Goal: Task Accomplishment & Management: Complete application form

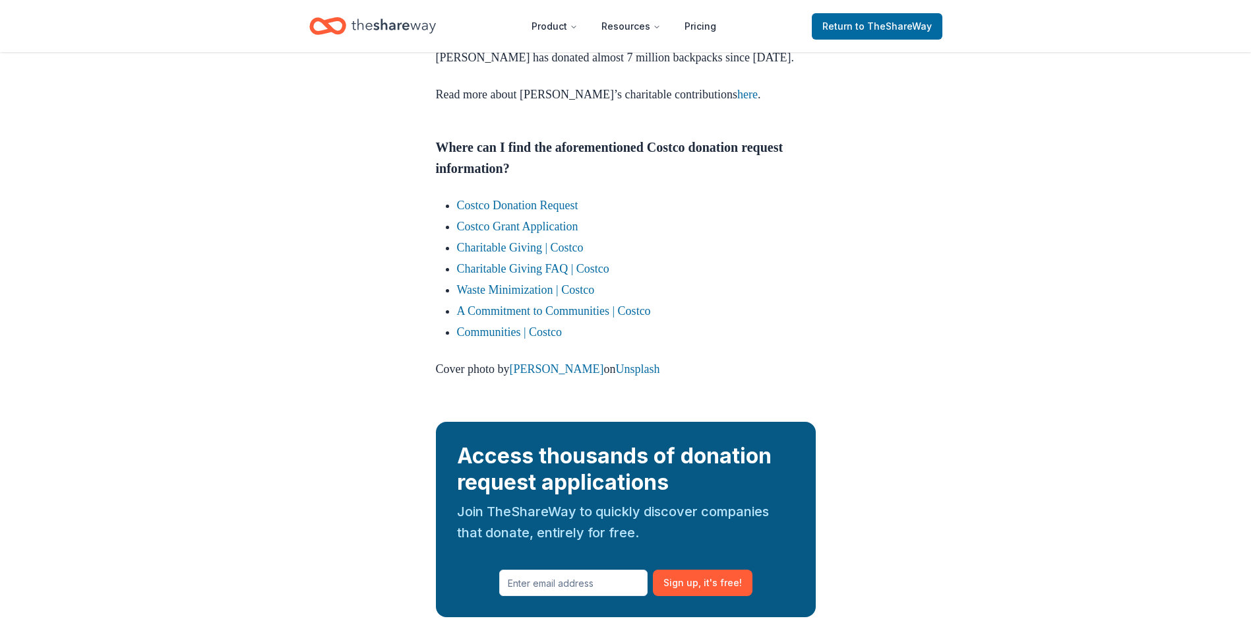
scroll to position [2795, 0]
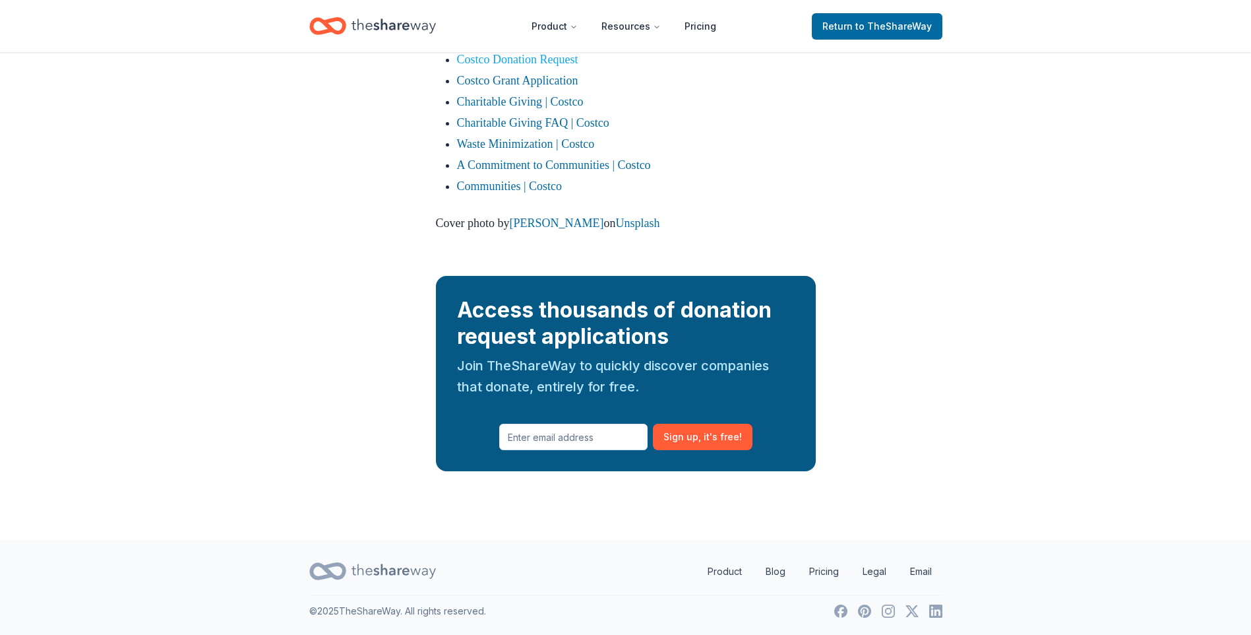
click at [565, 66] on link "Costco Donation Request" at bounding box center [517, 59] width 121 height 13
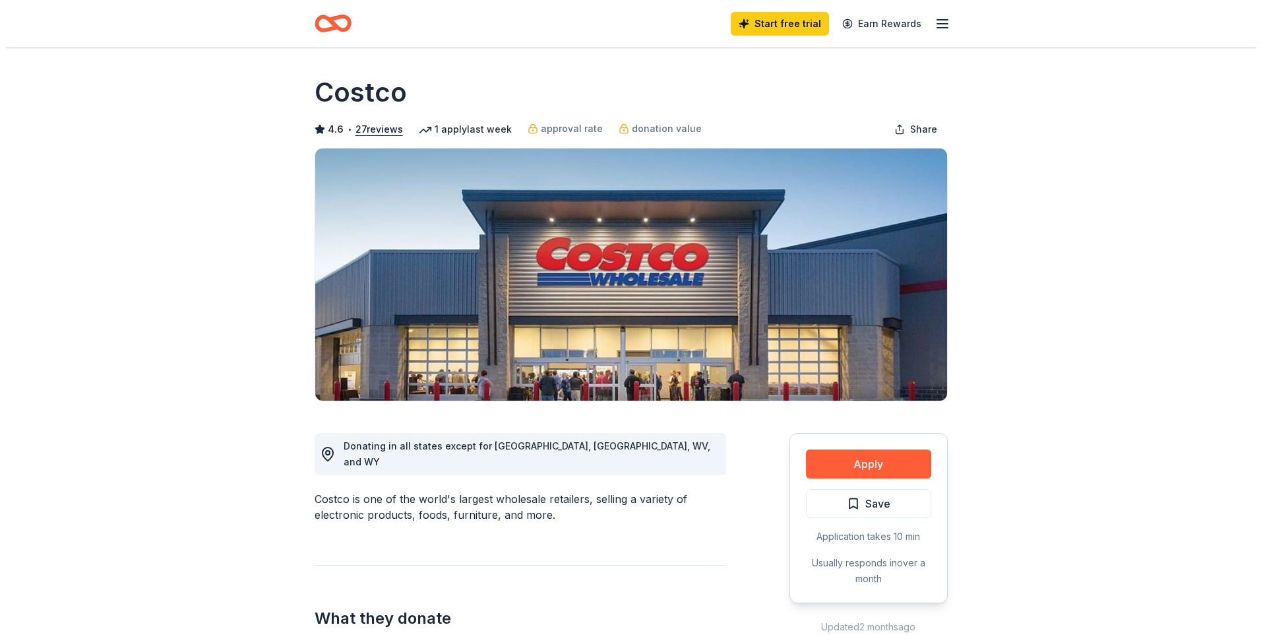
scroll to position [132, 0]
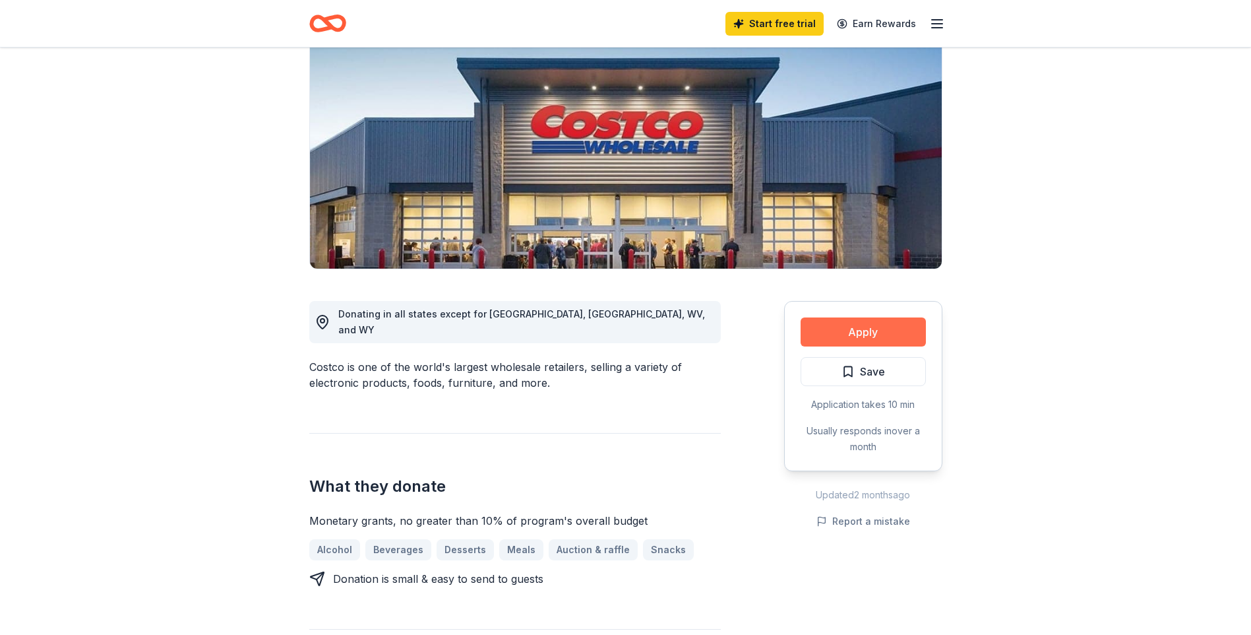
click at [864, 327] on button "Apply" at bounding box center [863, 331] width 125 height 29
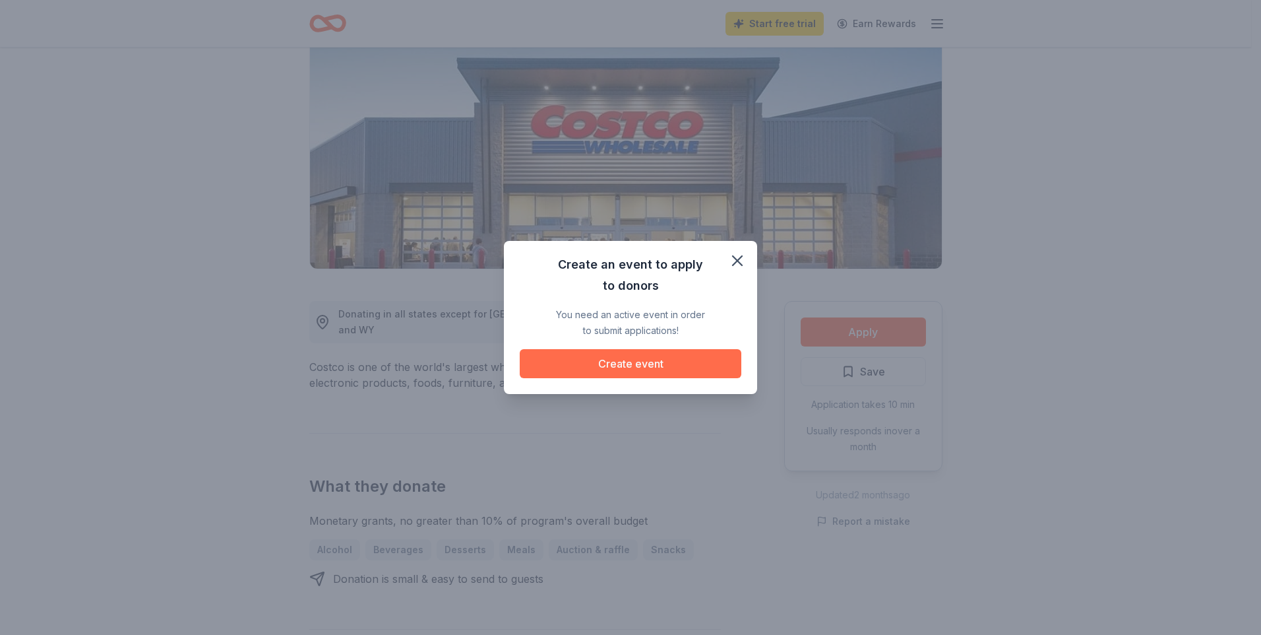
click at [635, 363] on button "Create event" at bounding box center [631, 363] width 222 height 29
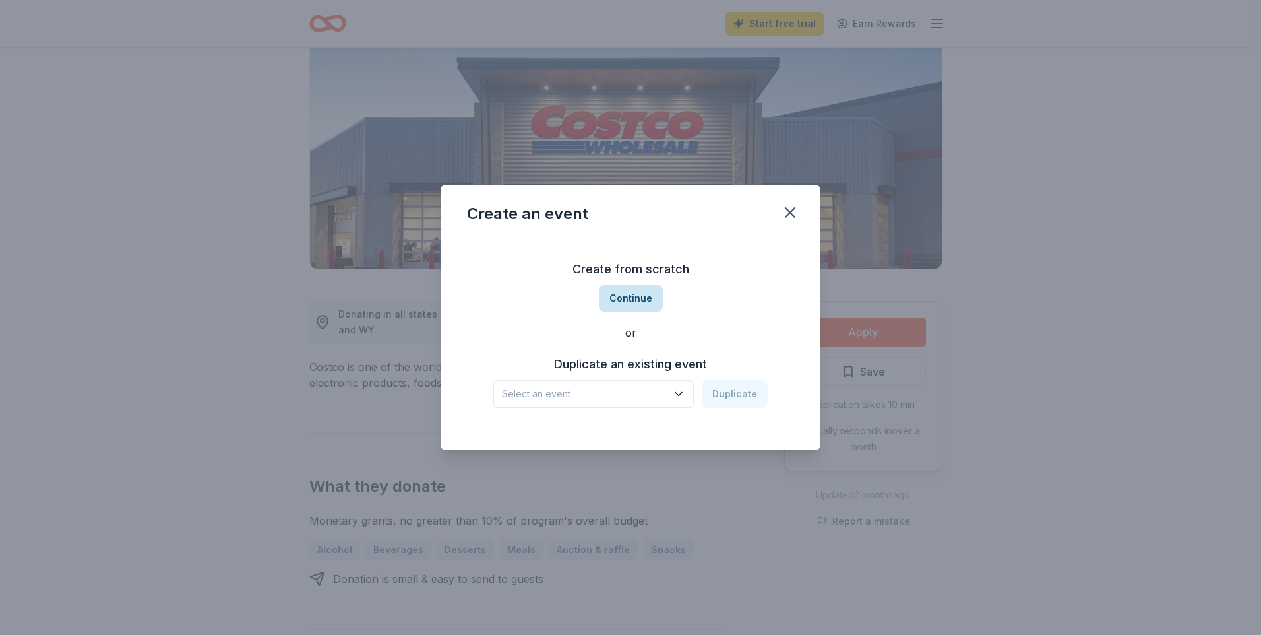
click at [627, 305] on button "Continue" at bounding box center [631, 298] width 64 height 26
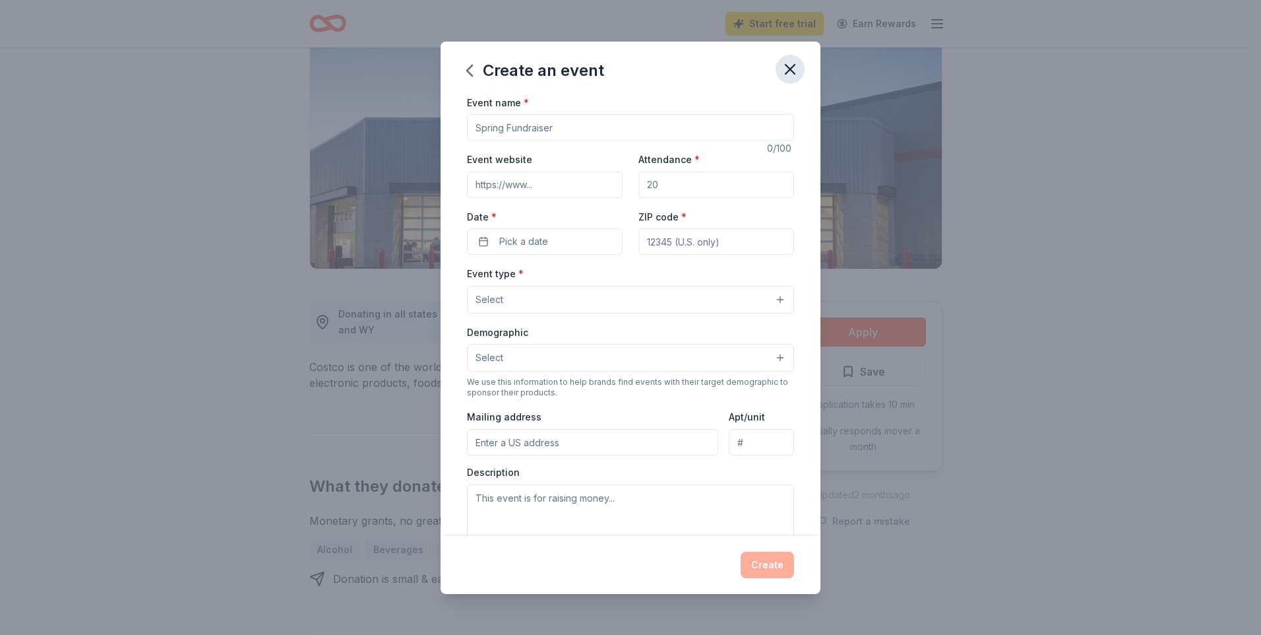
click at [787, 69] on icon "button" at bounding box center [790, 69] width 18 height 18
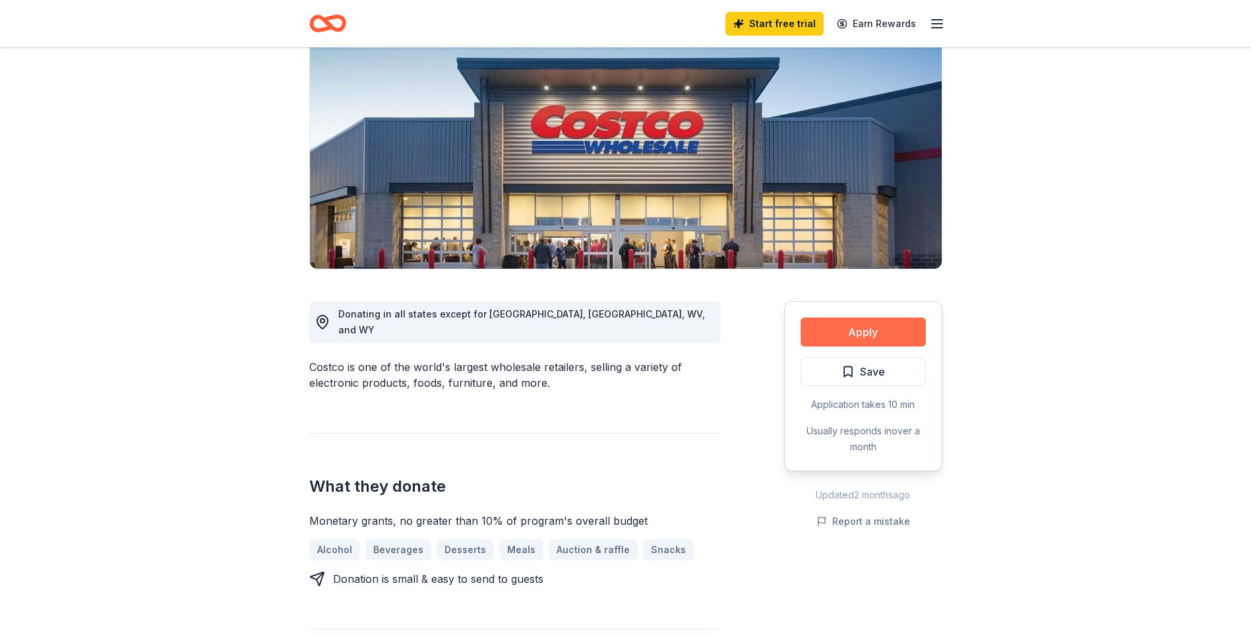
click at [871, 325] on button "Apply" at bounding box center [863, 331] width 125 height 29
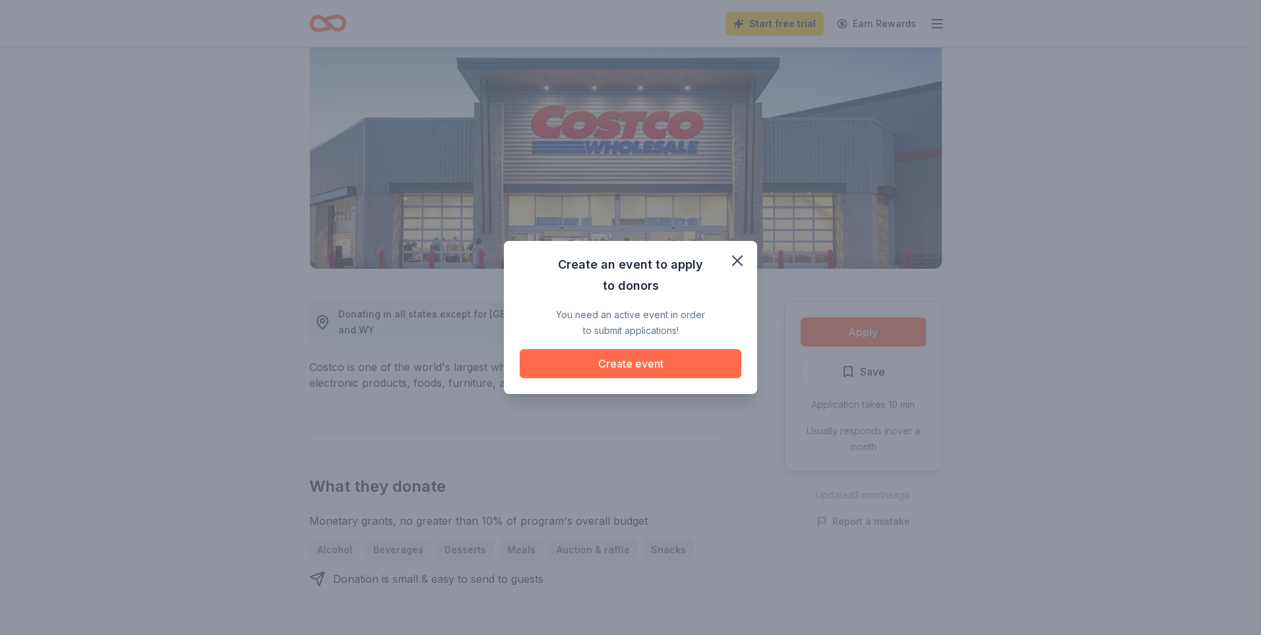
click at [627, 361] on button "Create event" at bounding box center [631, 363] width 222 height 29
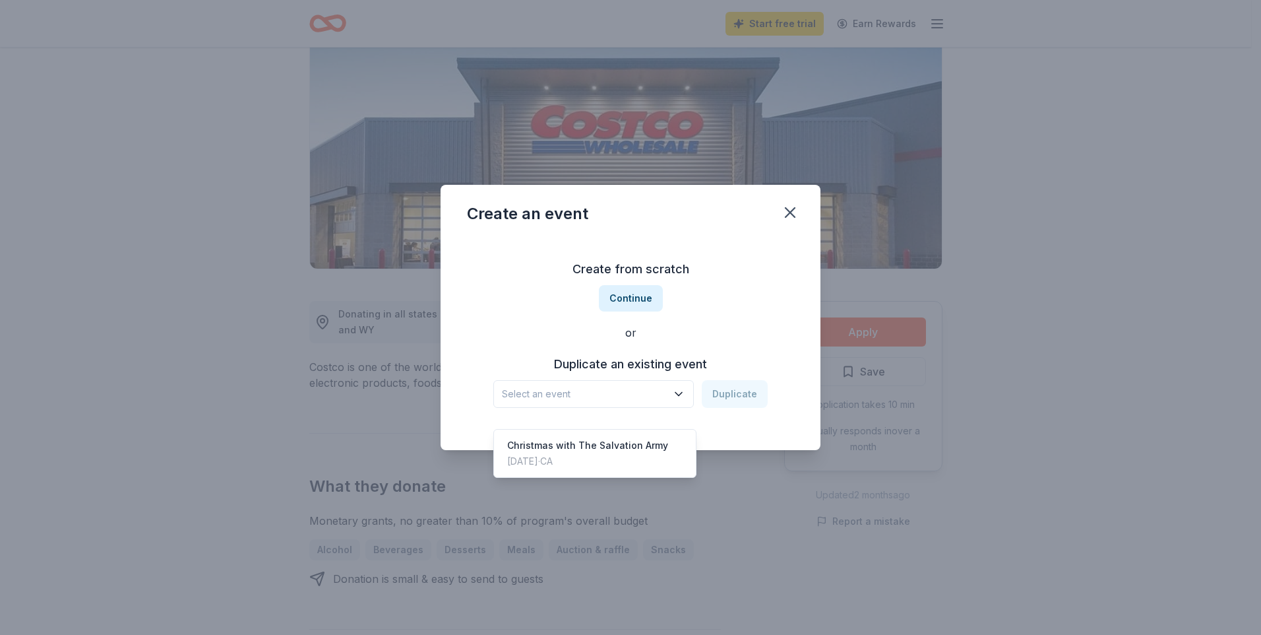
click at [683, 390] on icon "button" at bounding box center [678, 393] width 13 height 13
click at [629, 437] on div "Christmas with The Salvation Army" at bounding box center [587, 445] width 161 height 16
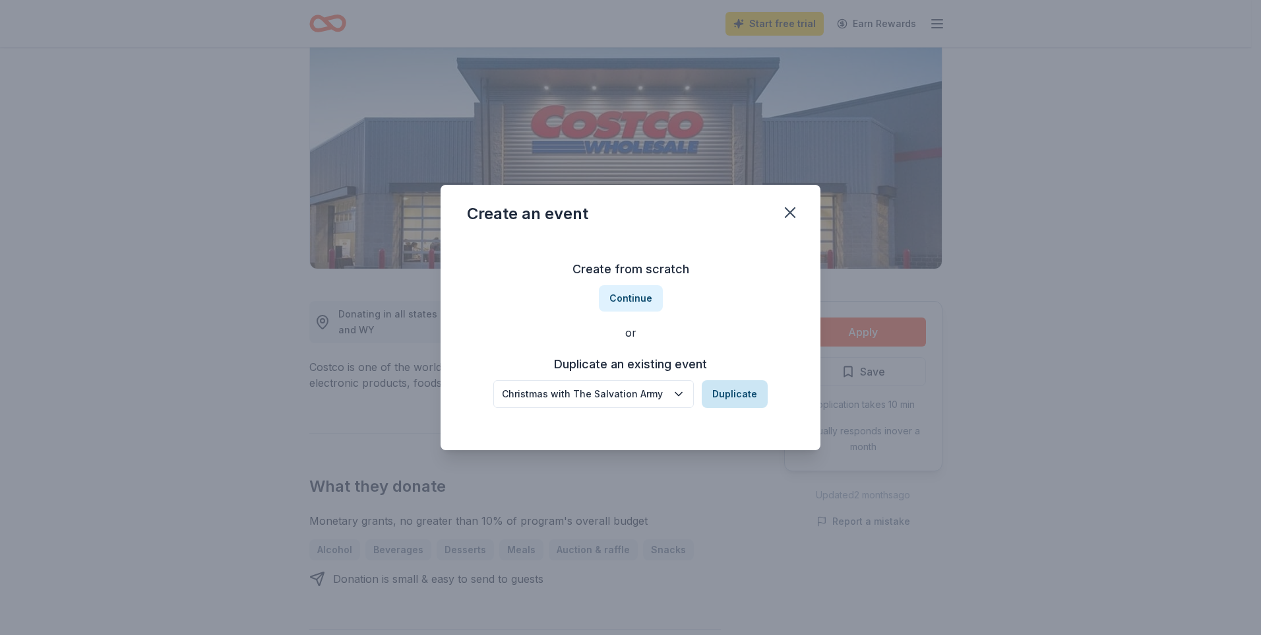
click at [742, 398] on button "Duplicate" at bounding box center [735, 394] width 66 height 28
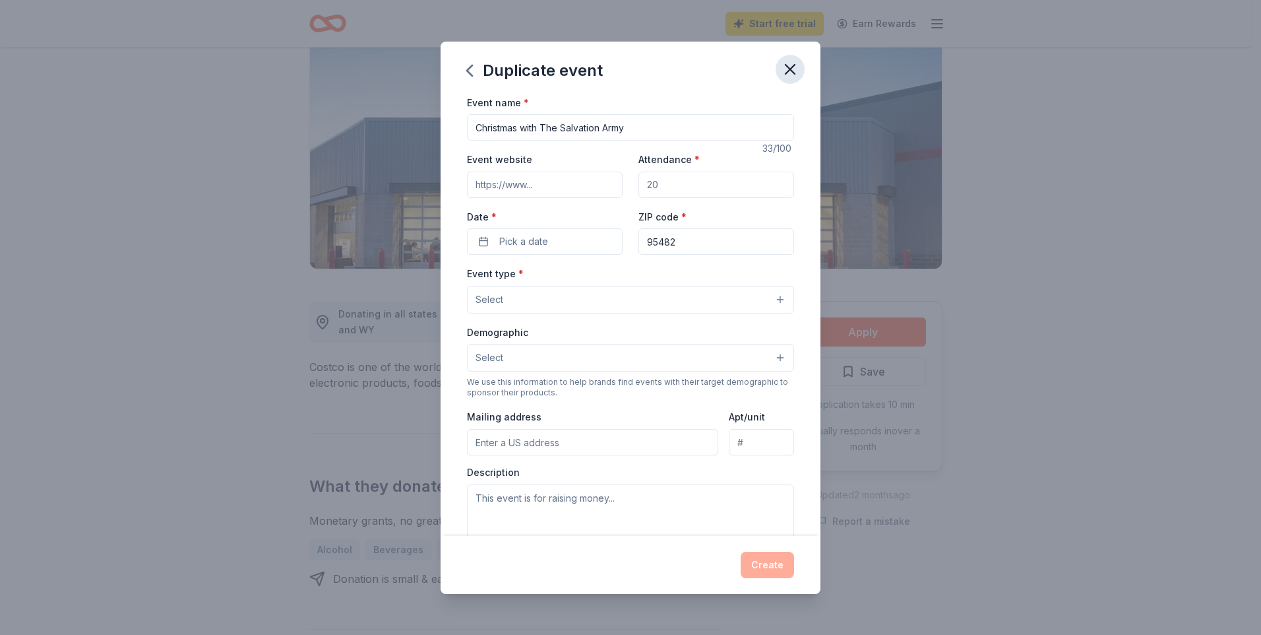
click at [796, 67] on icon "button" at bounding box center [790, 69] width 18 height 18
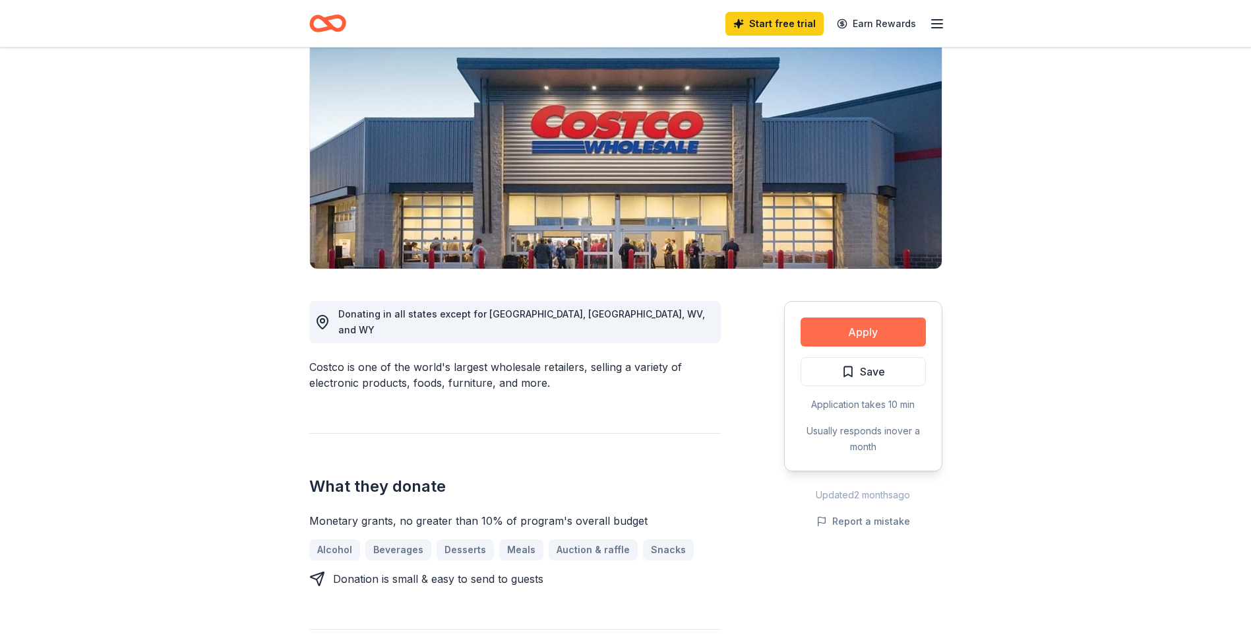
click at [868, 323] on button "Apply" at bounding box center [863, 331] width 125 height 29
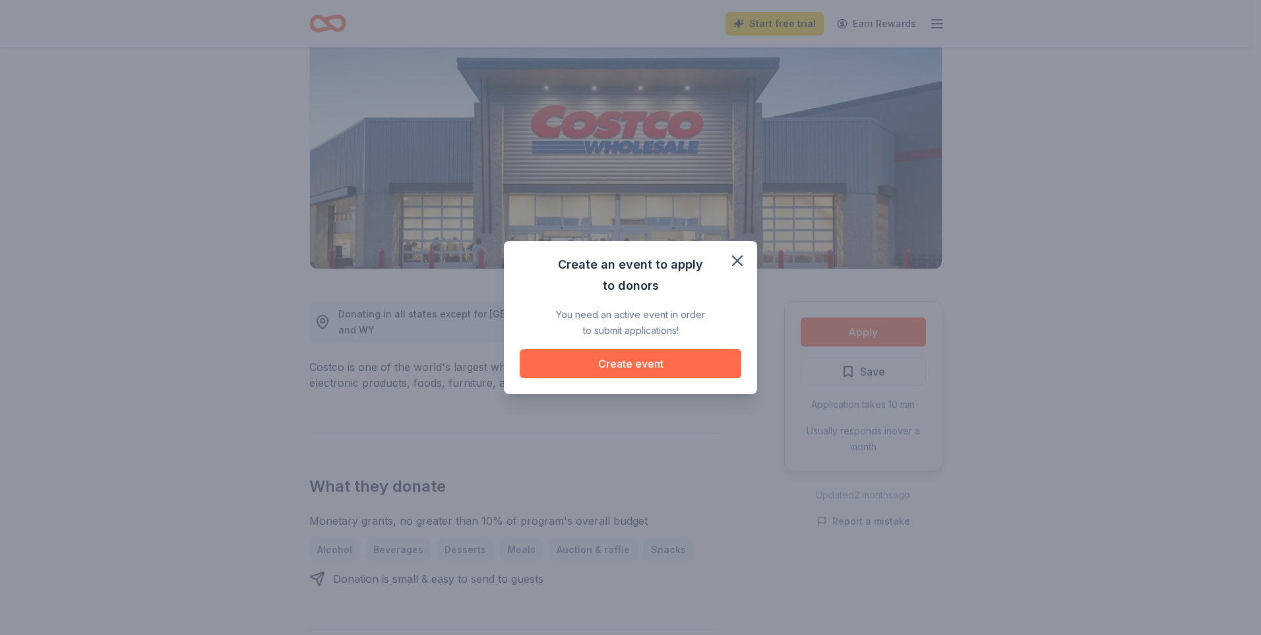
click at [570, 358] on button "Create event" at bounding box center [631, 363] width 222 height 29
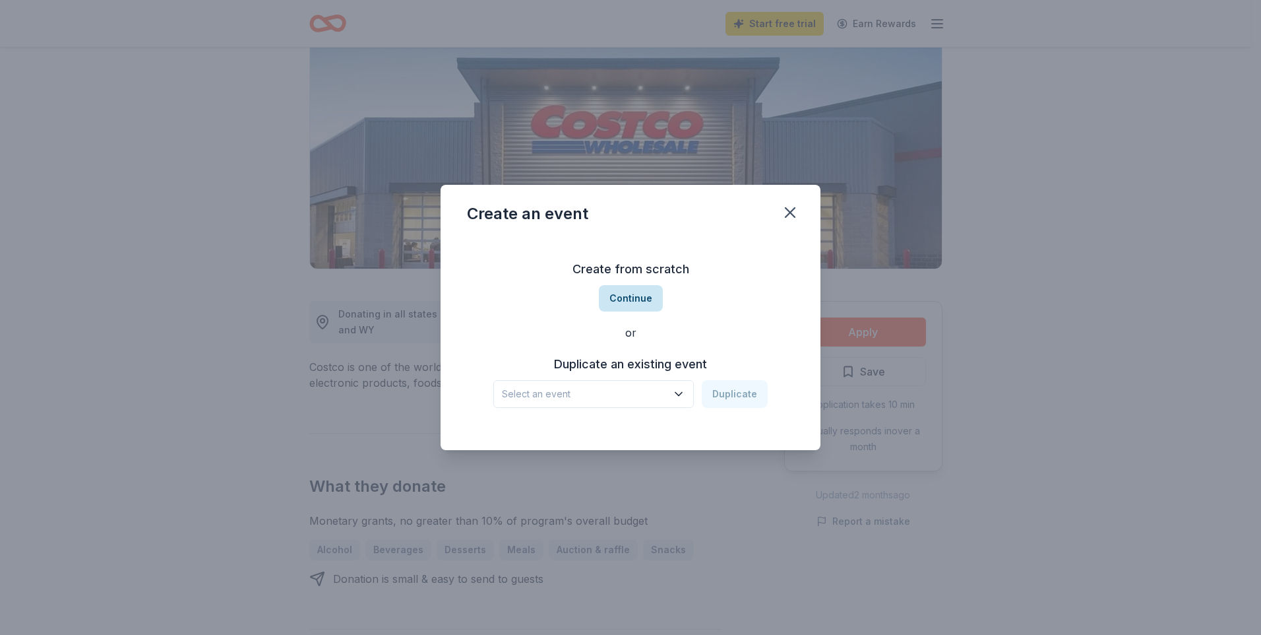
click at [631, 297] on button "Continue" at bounding box center [631, 298] width 64 height 26
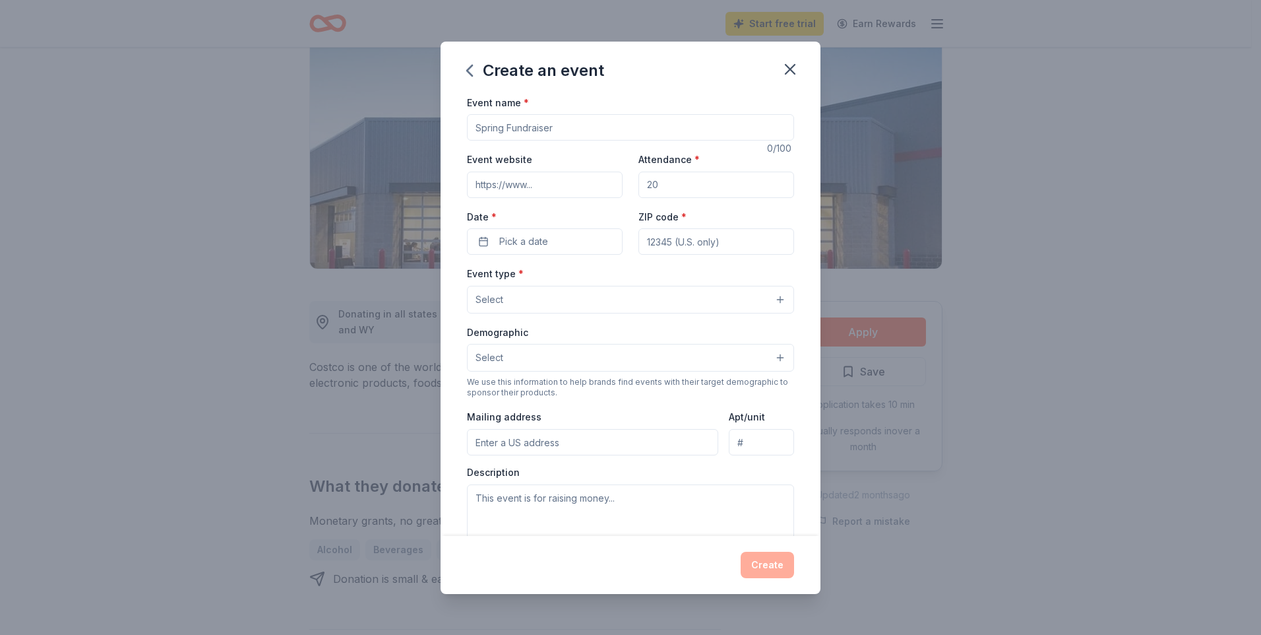
click at [580, 130] on input "Event name *" at bounding box center [630, 127] width 327 height 26
click at [557, 126] on input "Event name *" at bounding box center [630, 127] width 327 height 26
type input "back to school event"
click at [725, 243] on input "ZIP code *" at bounding box center [717, 241] width 156 height 26
type input "95482"
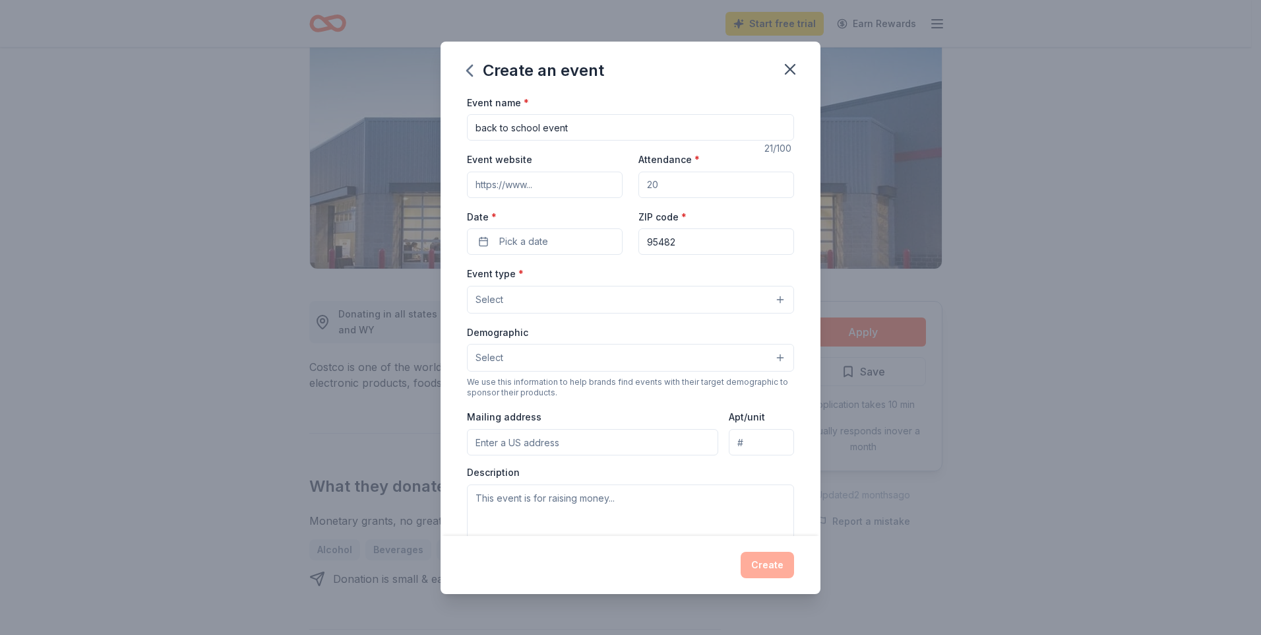
click at [683, 187] on input "Attendance *" at bounding box center [717, 184] width 156 height 26
type input "20"
click at [541, 238] on span "Pick a date" at bounding box center [523, 242] width 49 height 16
click at [614, 280] on button "Go to next month" at bounding box center [613, 276] width 18 height 18
click at [615, 280] on button "Go to next month" at bounding box center [613, 276] width 18 height 18
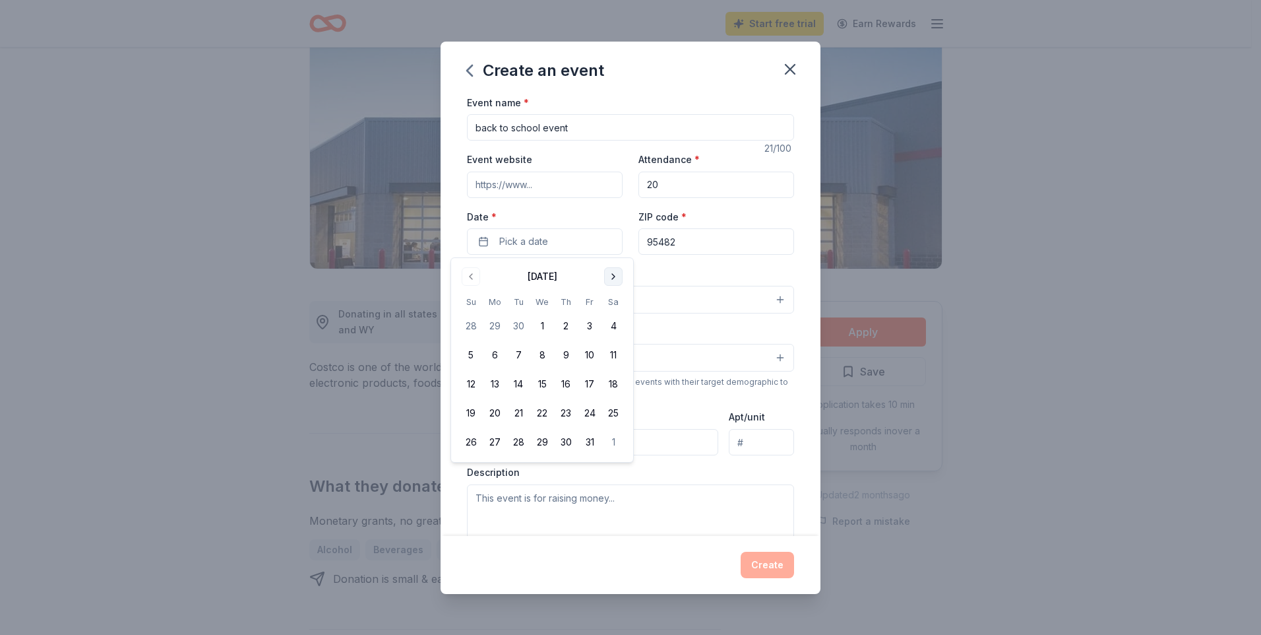
click at [615, 280] on button "Go to next month" at bounding box center [613, 276] width 18 height 18
click at [544, 385] on button "12" at bounding box center [542, 384] width 24 height 24
click at [671, 125] on input "back to school event" at bounding box center [630, 127] width 327 height 26
type input "b"
click at [793, 65] on icon "button" at bounding box center [790, 69] width 9 height 9
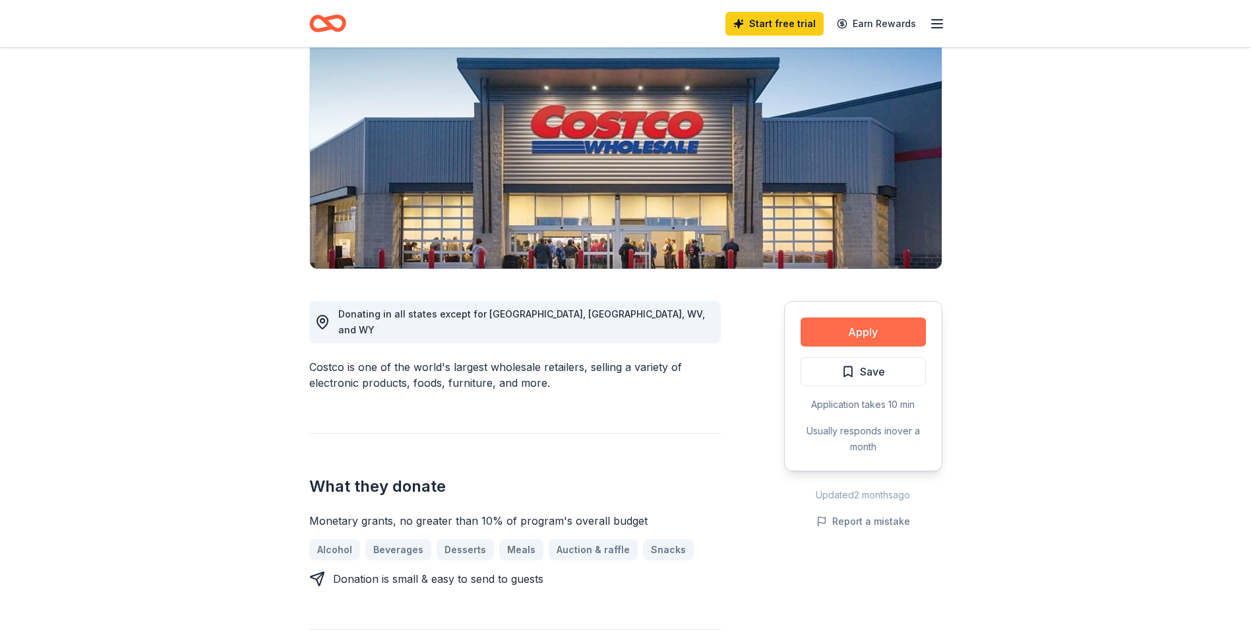
click at [882, 320] on button "Apply" at bounding box center [863, 331] width 125 height 29
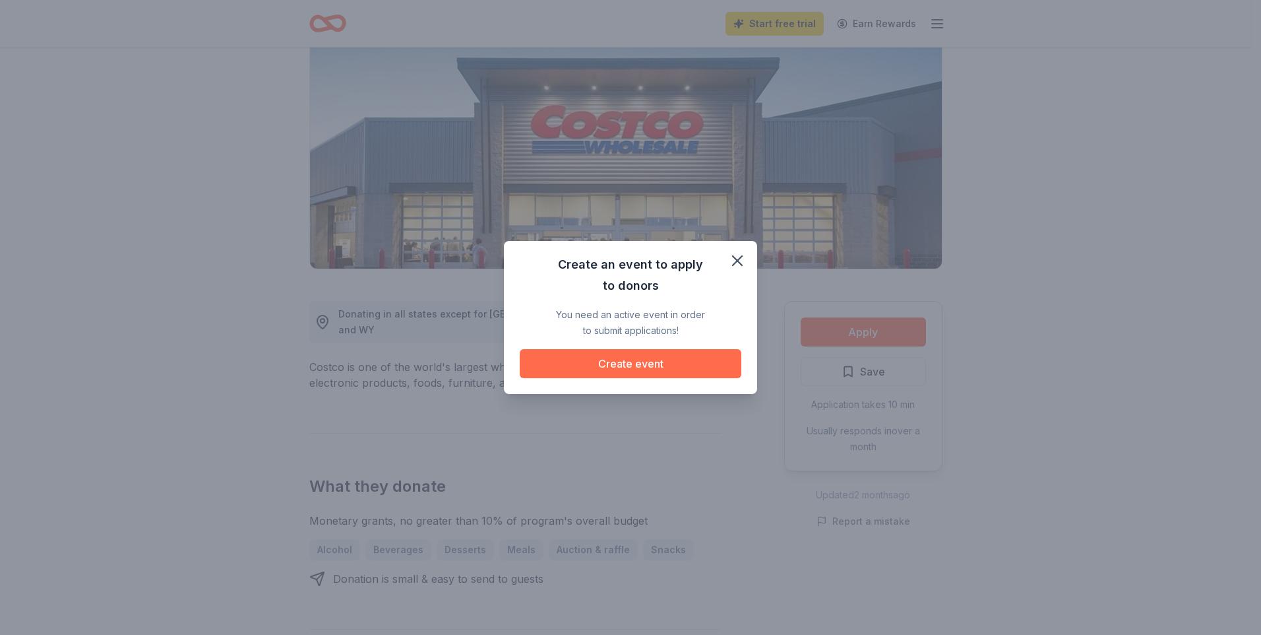
click at [658, 358] on button "Create event" at bounding box center [631, 363] width 222 height 29
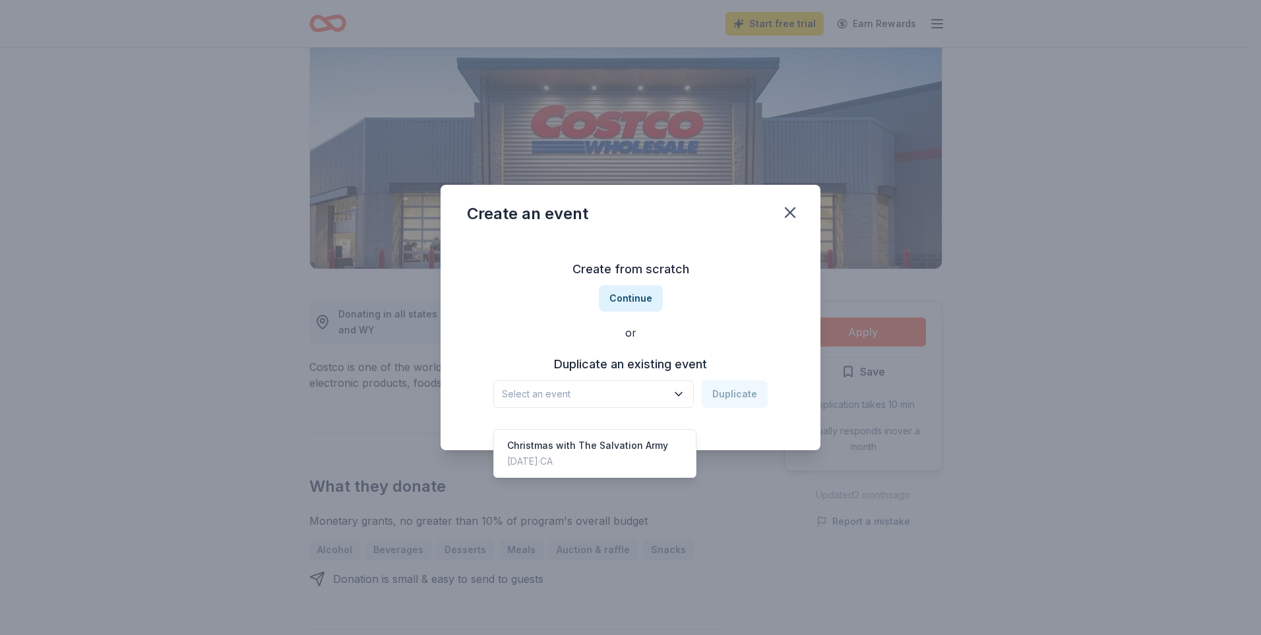
click at [685, 394] on icon "button" at bounding box center [678, 393] width 13 height 13
click at [639, 437] on div "Christmas with The Salvation Army" at bounding box center [587, 445] width 161 height 16
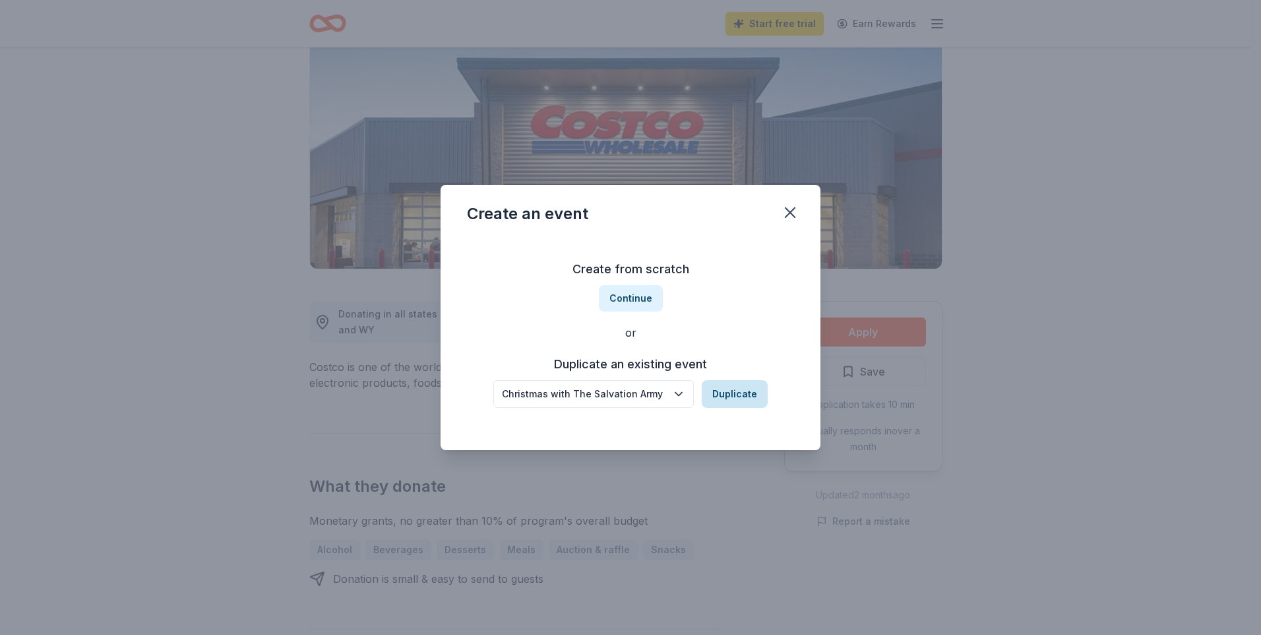
click at [727, 395] on button "Duplicate" at bounding box center [735, 394] width 66 height 28
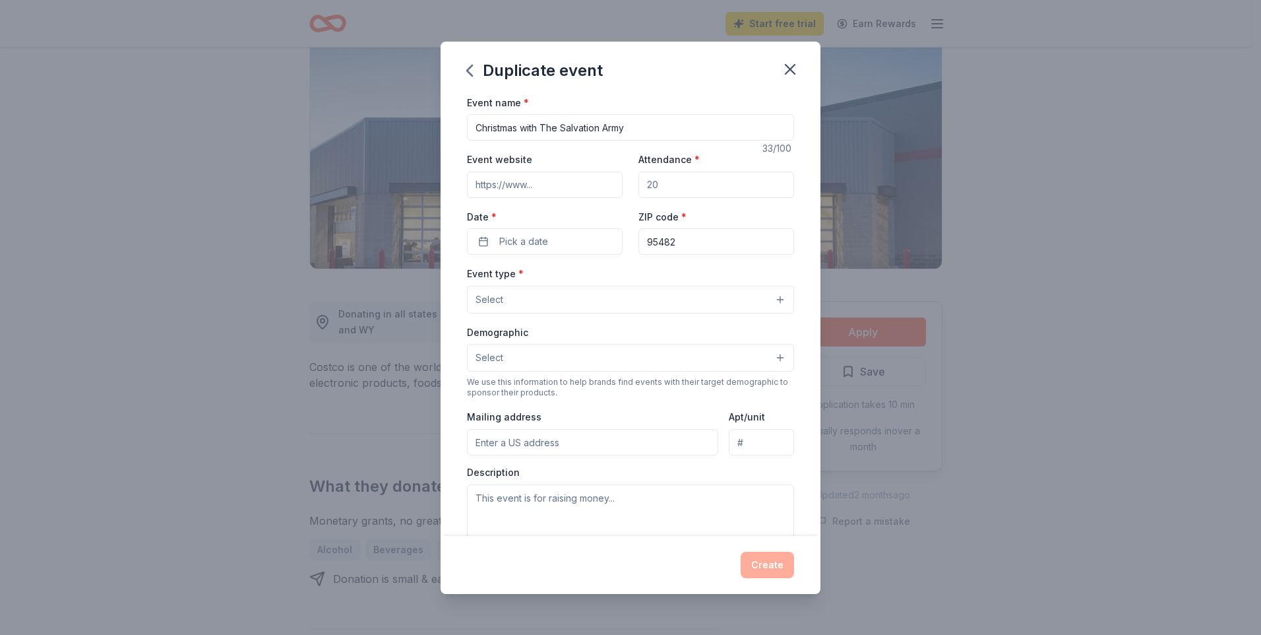
click at [664, 185] on input "Attendance *" at bounding box center [717, 184] width 156 height 26
type input "20"
click at [529, 247] on span "Pick a date" at bounding box center [523, 242] width 49 height 16
click at [611, 275] on button "Go to next month" at bounding box center [613, 276] width 18 height 18
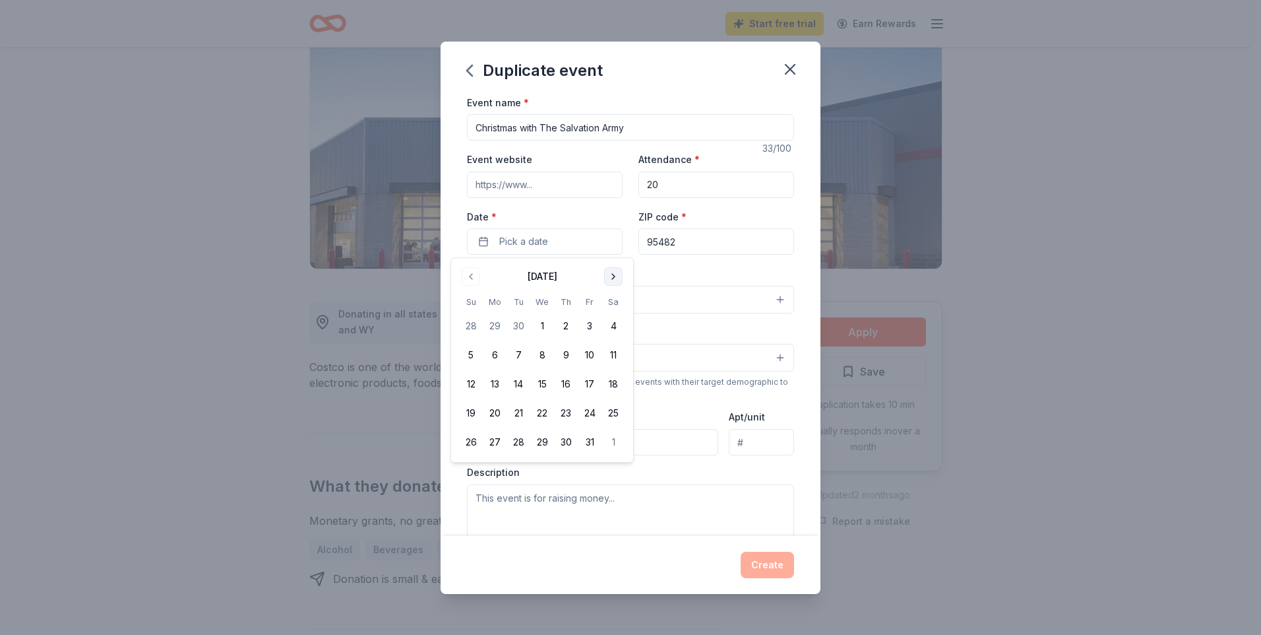
click at [611, 278] on button "Go to next month" at bounding box center [613, 276] width 18 height 18
click at [546, 387] on button "12" at bounding box center [542, 384] width 24 height 24
click at [745, 266] on div "Event type * Select" at bounding box center [630, 289] width 327 height 48
click at [767, 298] on button "Select" at bounding box center [630, 300] width 327 height 28
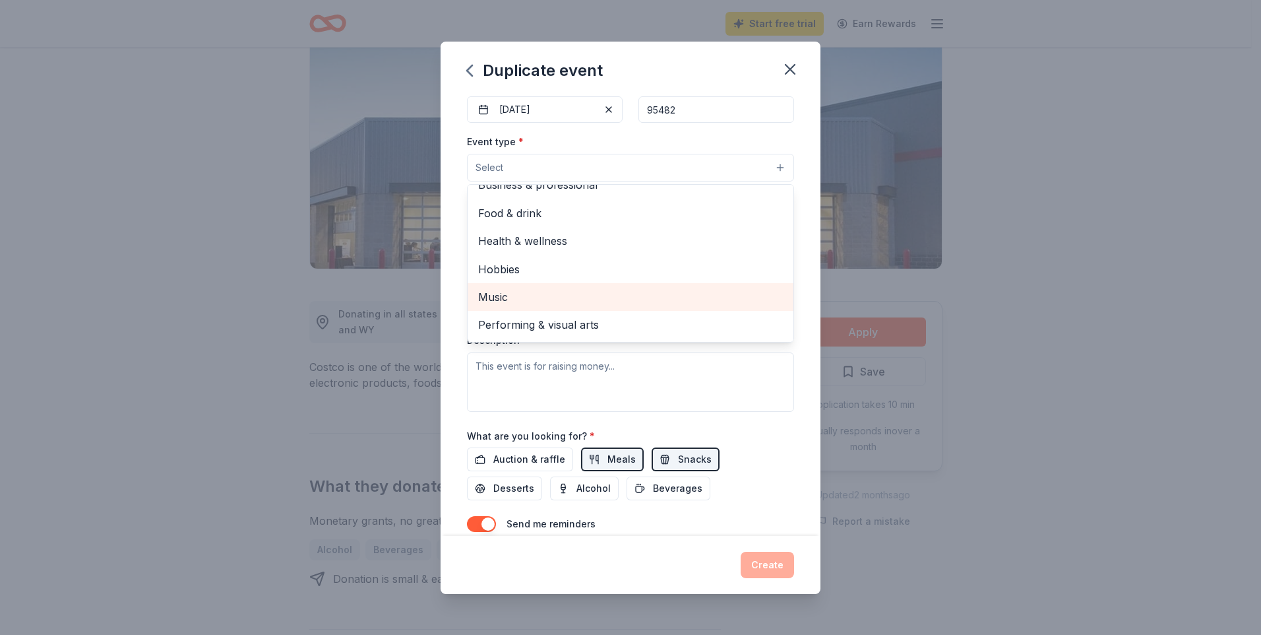
scroll to position [0, 0]
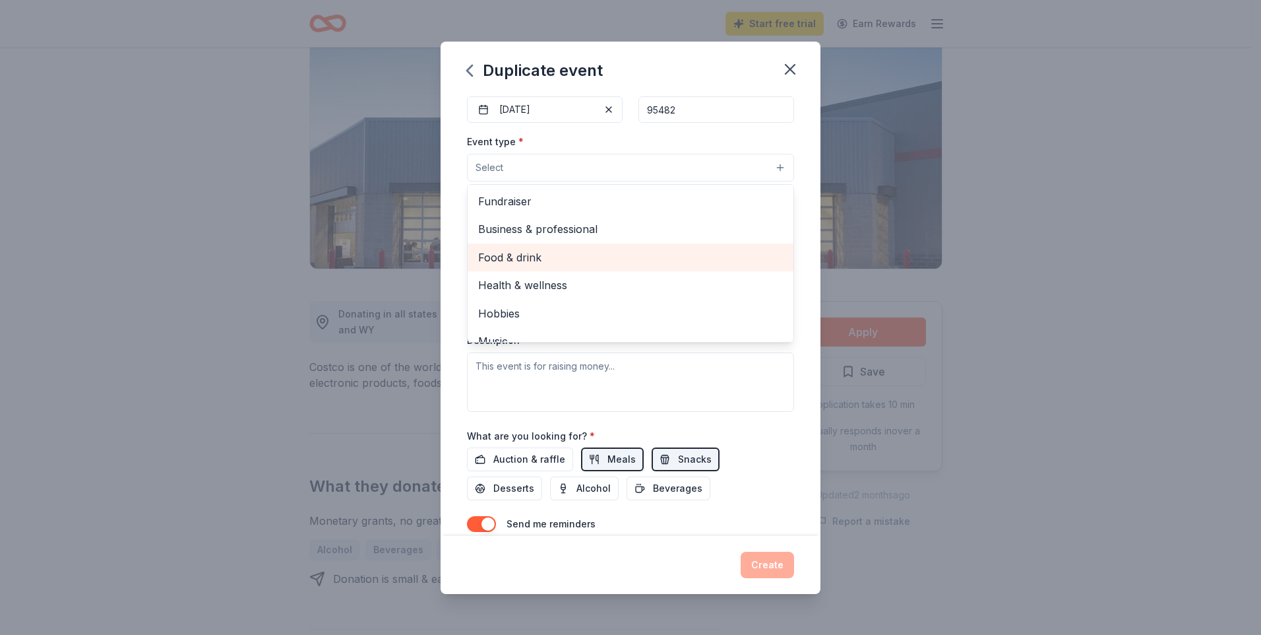
click at [629, 257] on span "Food & drink" at bounding box center [630, 257] width 305 height 17
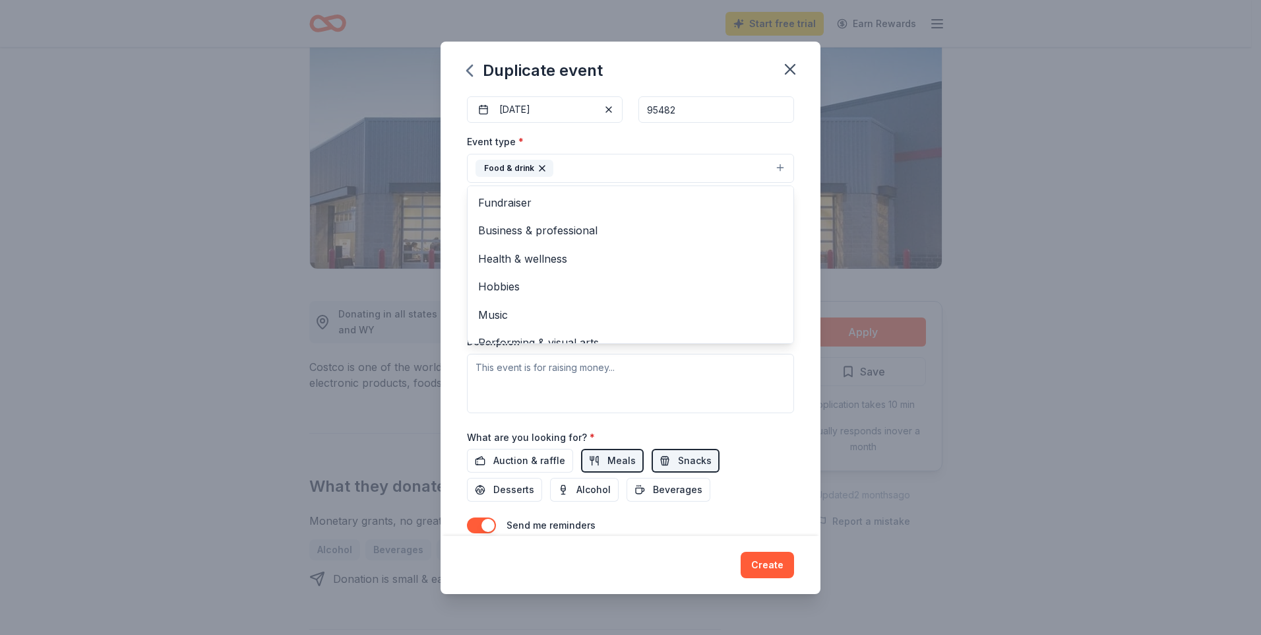
click at [805, 227] on div "Event name * Christmas with The Salvation Army 33 /100 Event website Attendance…" at bounding box center [631, 314] width 380 height 441
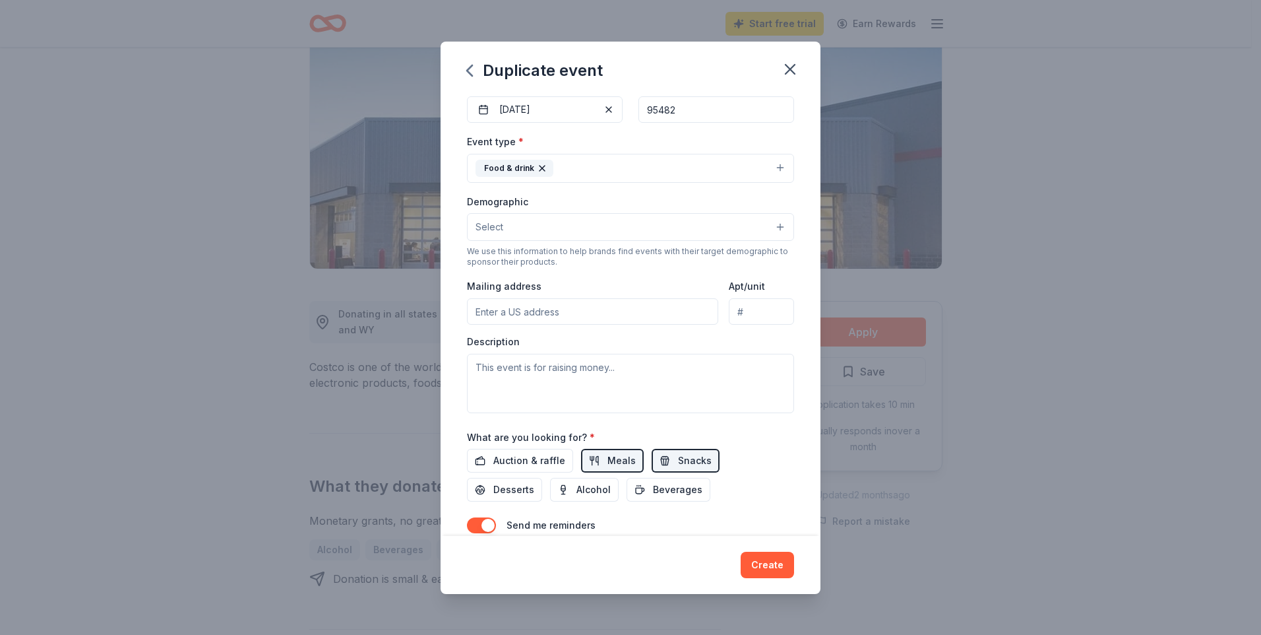
click at [771, 228] on button "Select" at bounding box center [630, 227] width 327 height 28
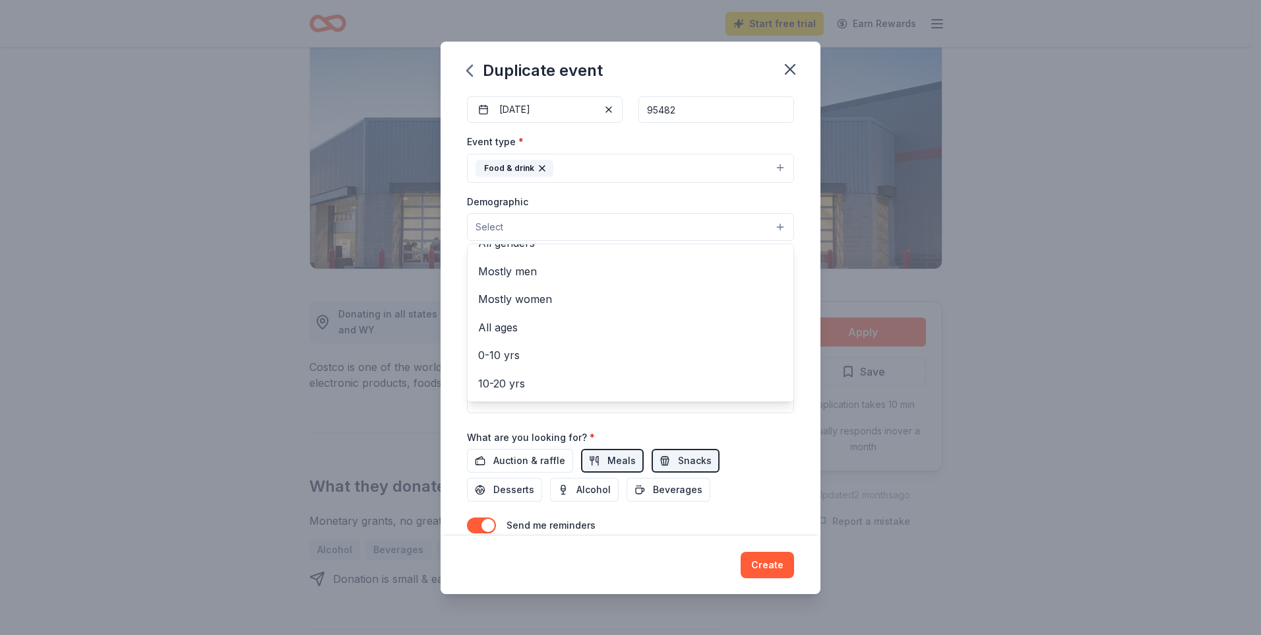
scroll to position [15, 0]
click at [586, 328] on span "All ages" at bounding box center [630, 330] width 305 height 17
click at [765, 454] on div "Event name * Christmas with The Salvation Army 33 /100 Event website Attendance…" at bounding box center [630, 268] width 327 height 612
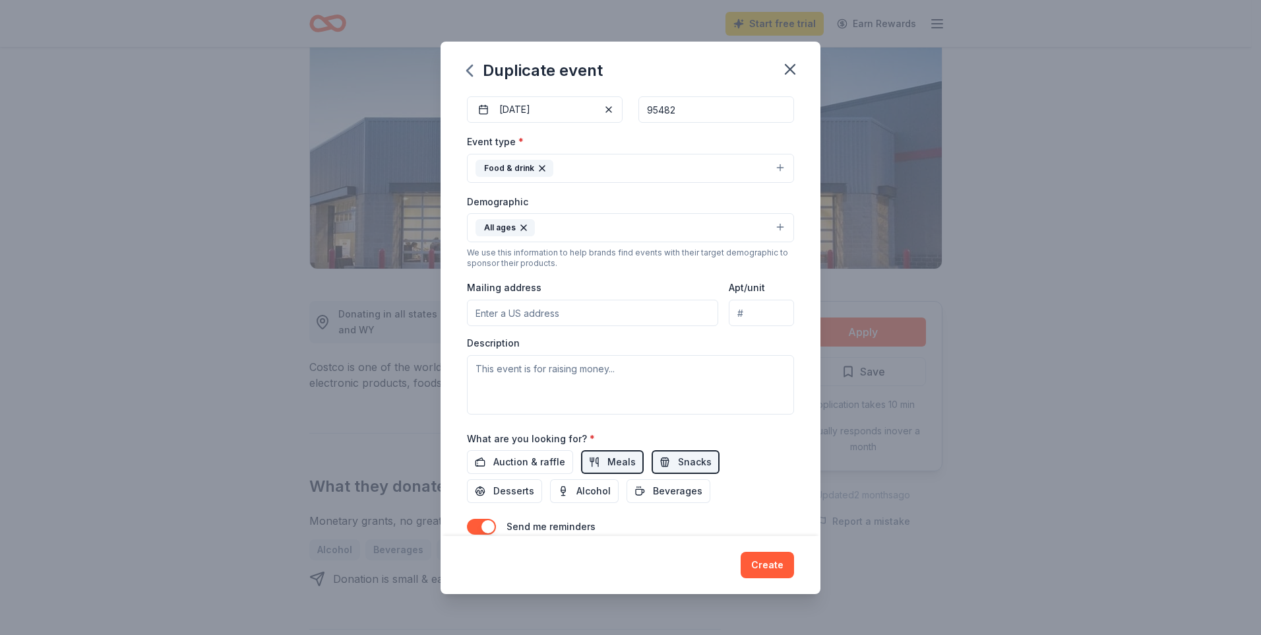
click at [502, 315] on input "Mailing address" at bounding box center [592, 312] width 251 height 26
type input "po box 2046 ukiah ca 95482"
click at [741, 376] on textarea at bounding box center [630, 384] width 327 height 59
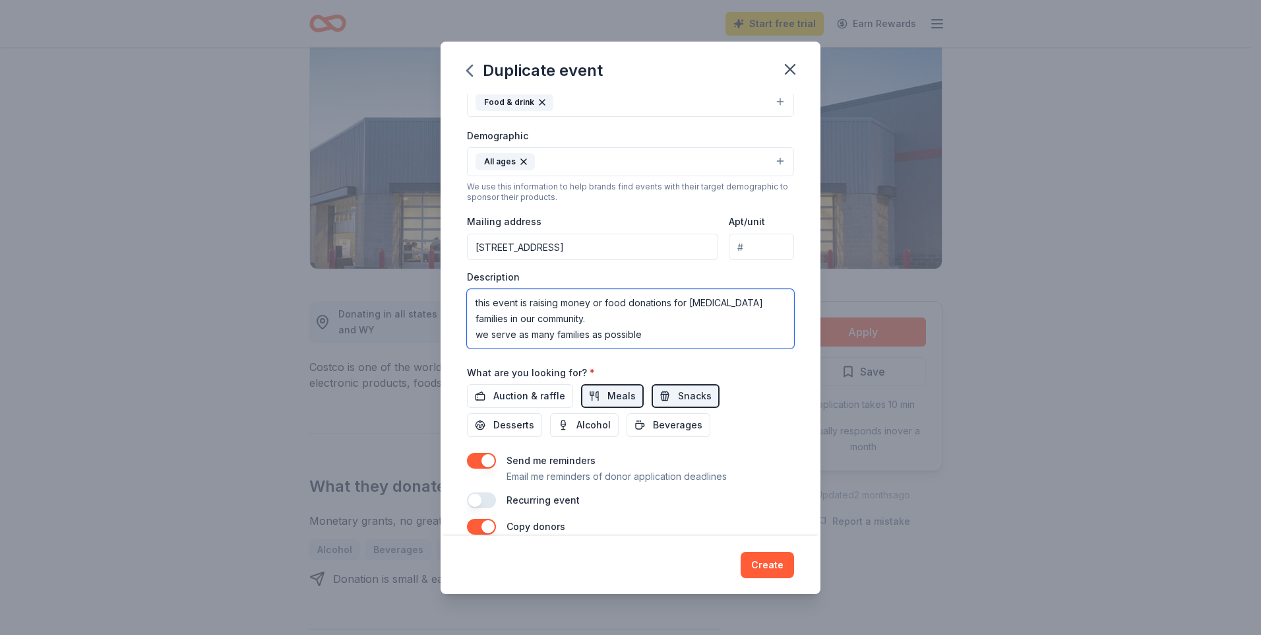
scroll to position [264, 0]
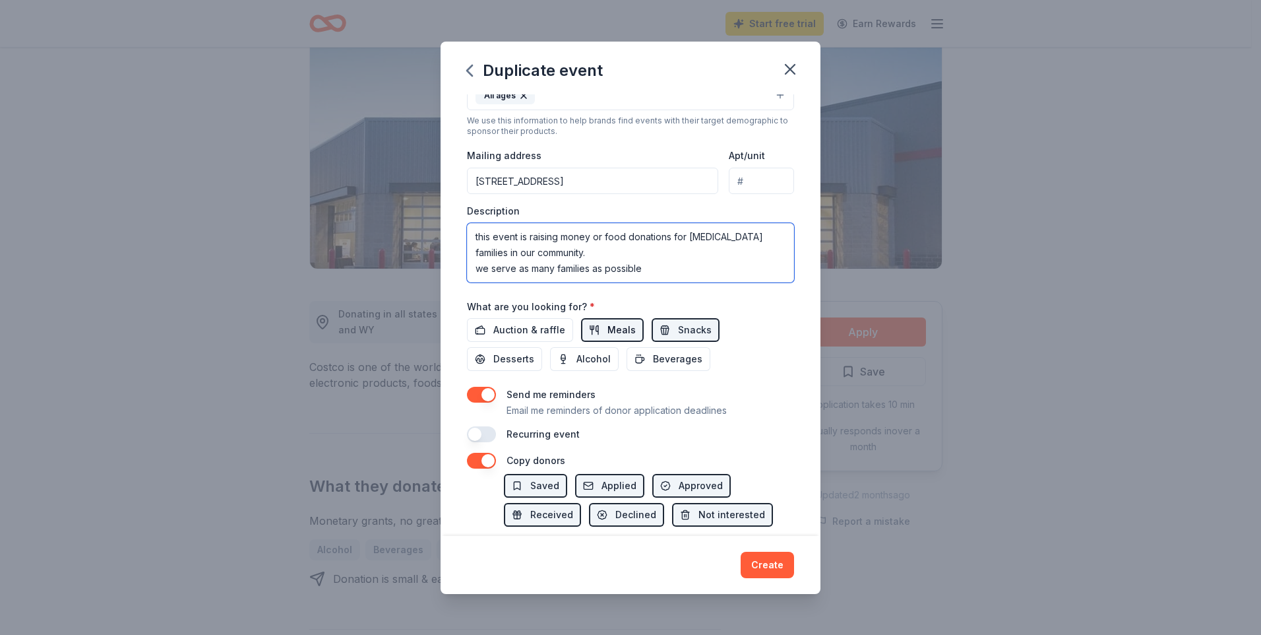
type textarea "this event is raising money or food donations for low income families in our co…"
click at [608, 327] on span "Meals" at bounding box center [622, 330] width 28 height 16
click at [620, 334] on span "Meals" at bounding box center [622, 330] width 28 height 16
click at [527, 358] on span "Desserts" at bounding box center [513, 359] width 41 height 16
click at [692, 359] on span "Beverages" at bounding box center [677, 359] width 49 height 16
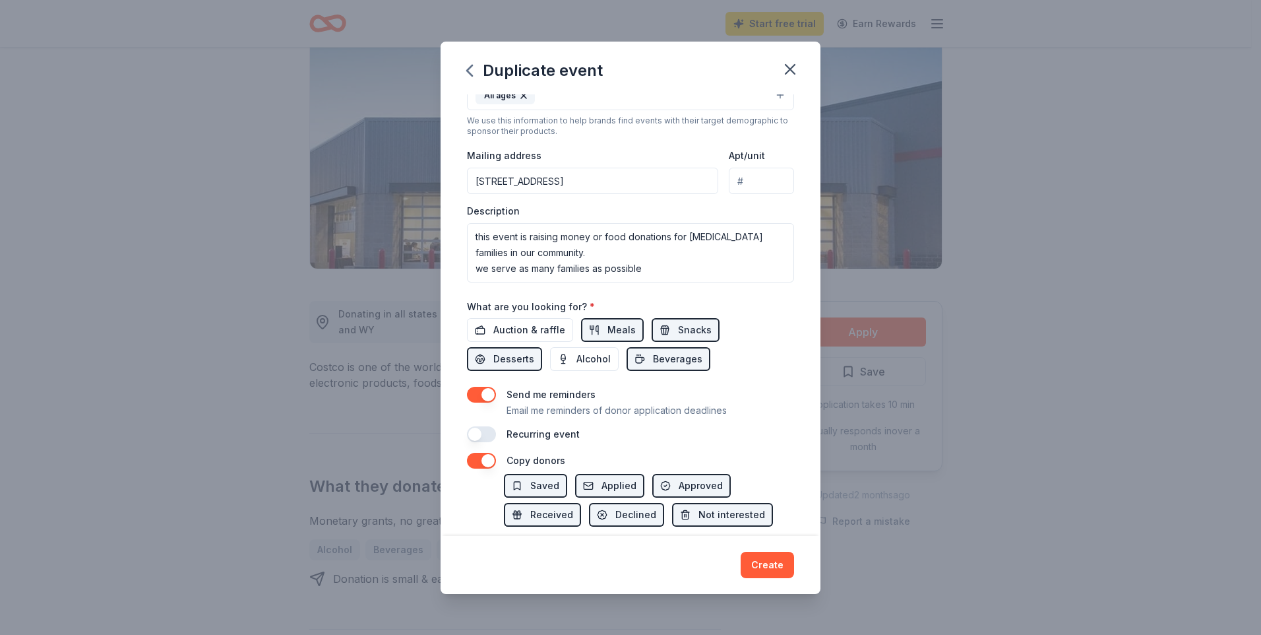
click at [476, 434] on button "button" at bounding box center [481, 434] width 29 height 16
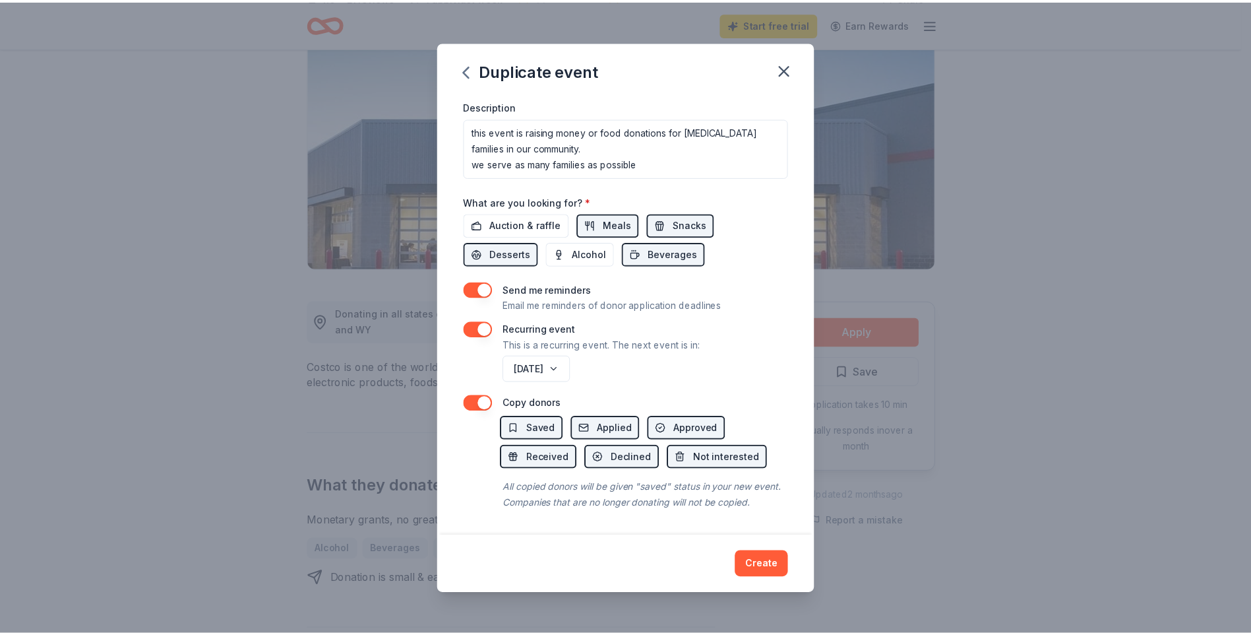
scroll to position [384, 0]
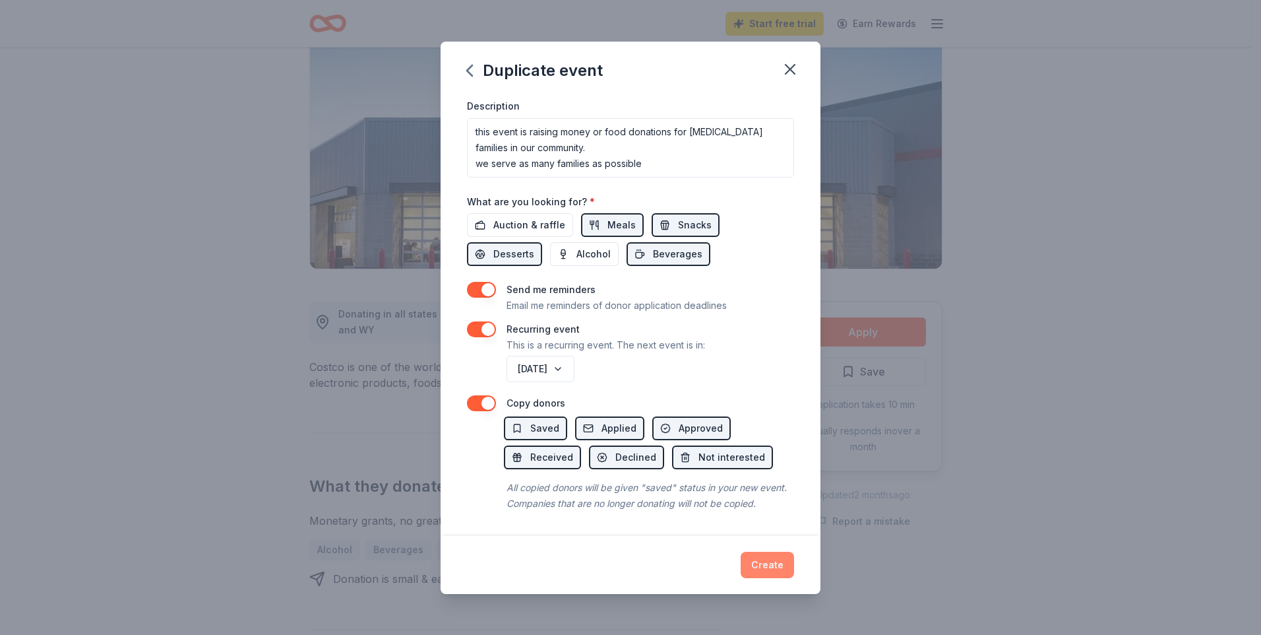
click at [775, 567] on button "Create" at bounding box center [767, 564] width 53 height 26
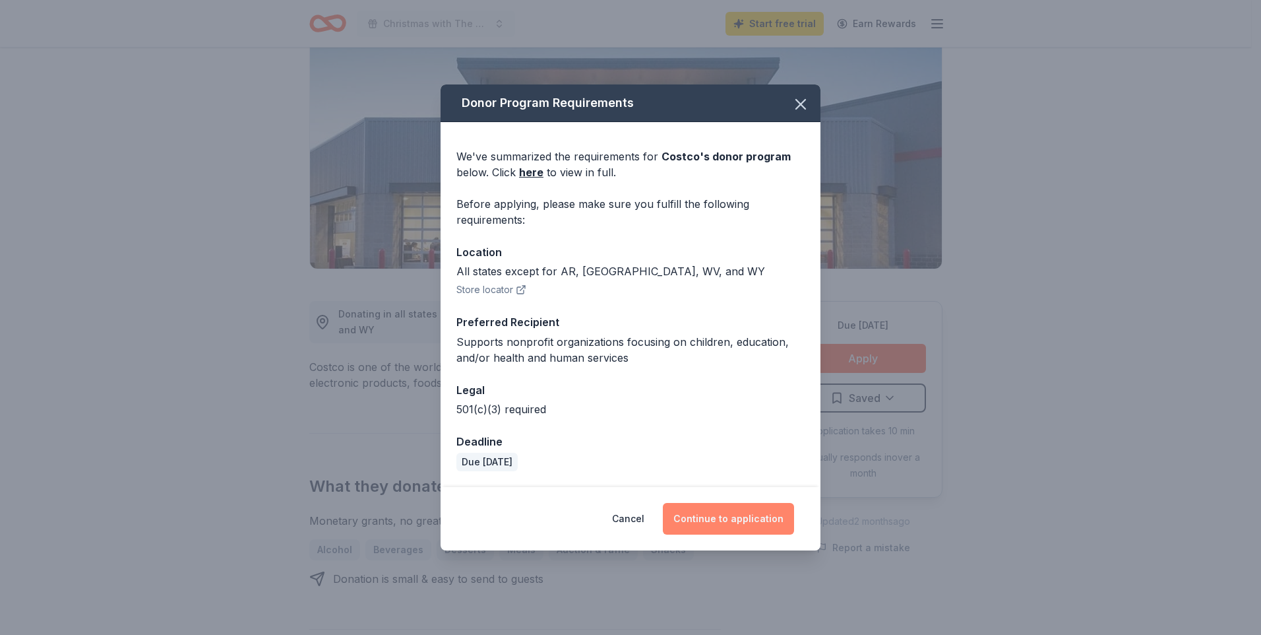
click at [738, 527] on button "Continue to application" at bounding box center [728, 519] width 131 height 32
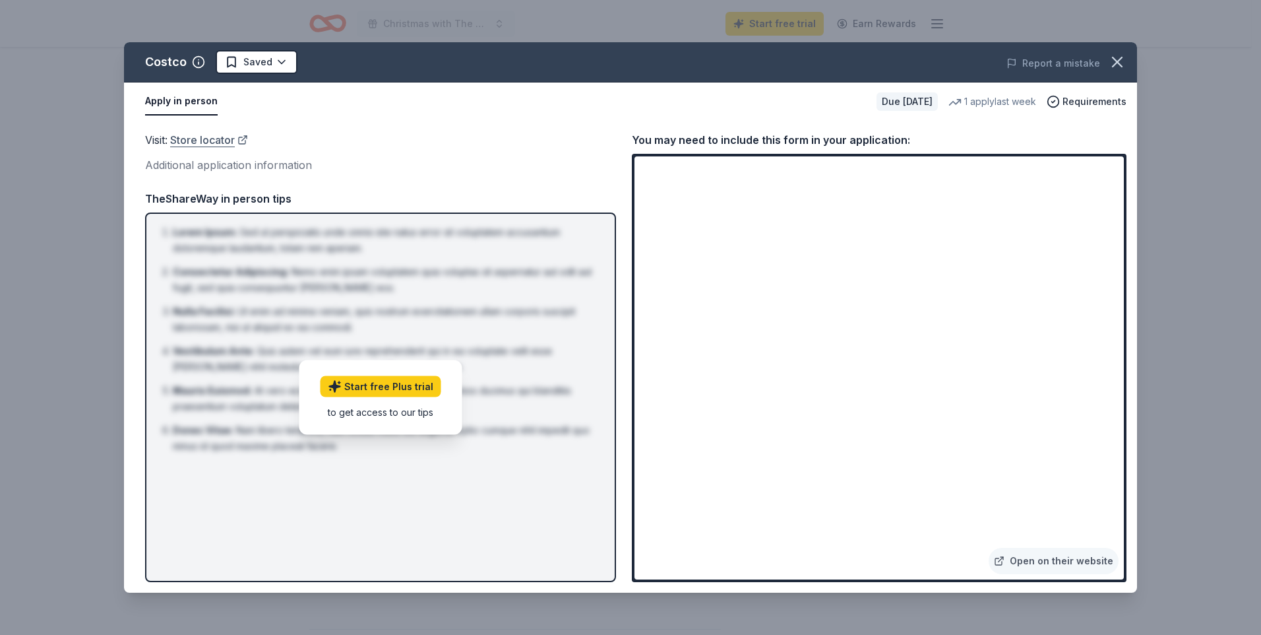
click at [215, 138] on link "Store locator" at bounding box center [209, 139] width 78 height 17
click at [1097, 137] on div "You may need to include this form in your application:" at bounding box center [879, 139] width 495 height 17
click at [1113, 61] on icon "button" at bounding box center [1117, 62] width 18 height 18
